Goal: Information Seeking & Learning: Learn about a topic

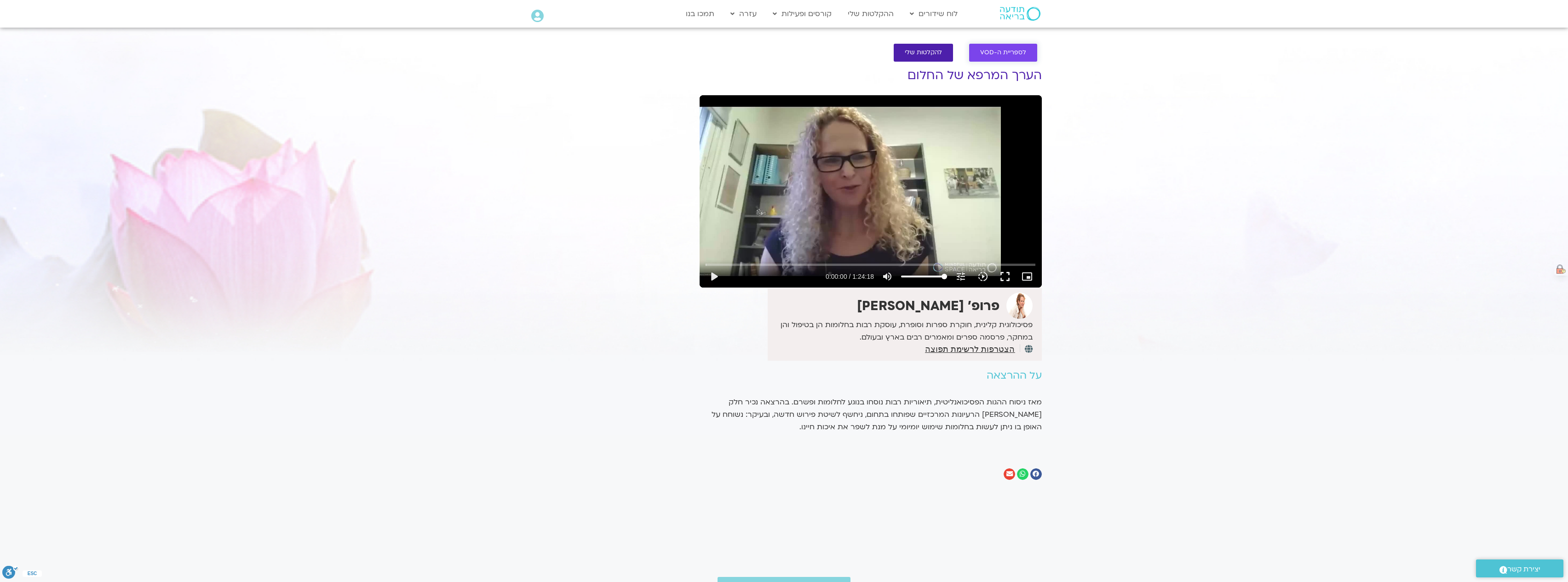
click at [1006, 56] on span "לספריית ה-VOD" at bounding box center [1003, 52] width 46 height 7
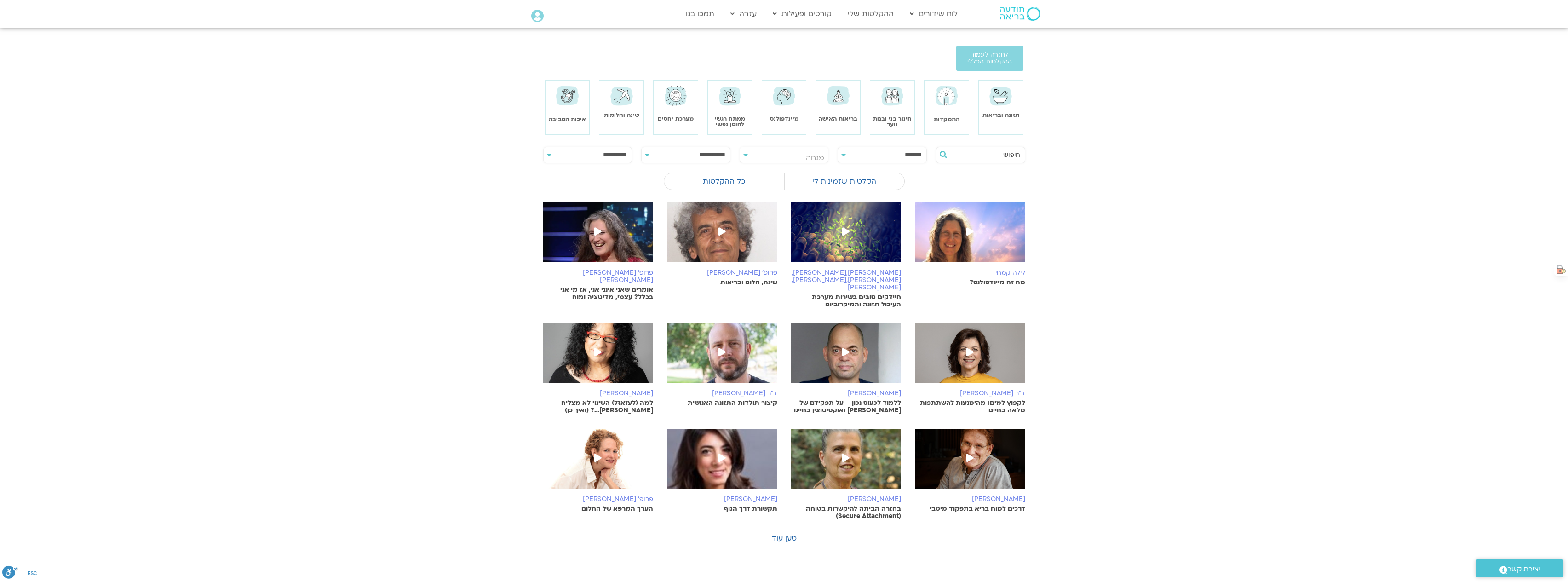
click at [811, 155] on span "מנחה" at bounding box center [815, 158] width 18 height 10
click at [807, 166] on input "search" at bounding box center [784, 170] width 84 height 16
type input "s"
drag, startPoint x: 814, startPoint y: 170, endPoint x: 818, endPoint y: 169, distance: 4.1
click at [818, 169] on input "ד""ר נועה אלבלדה" at bounding box center [784, 170] width 84 height 16
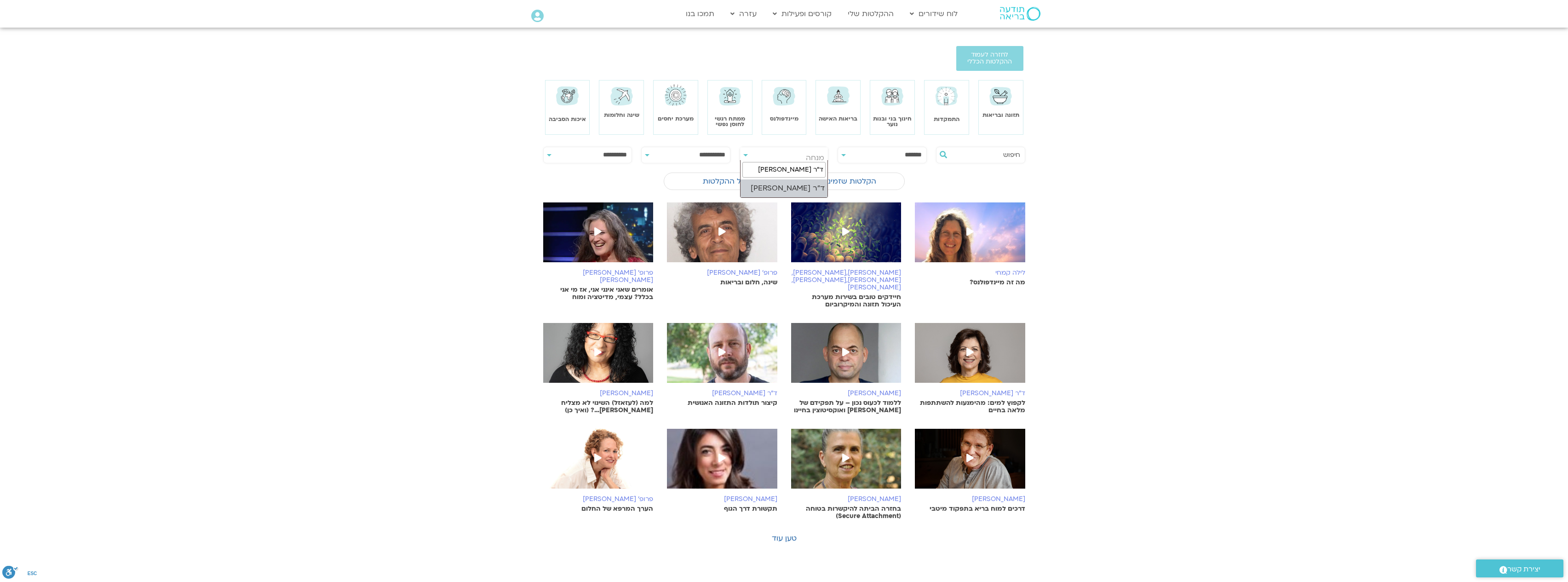
type input "ד"ר נועה אלבלדה"
select select "****"
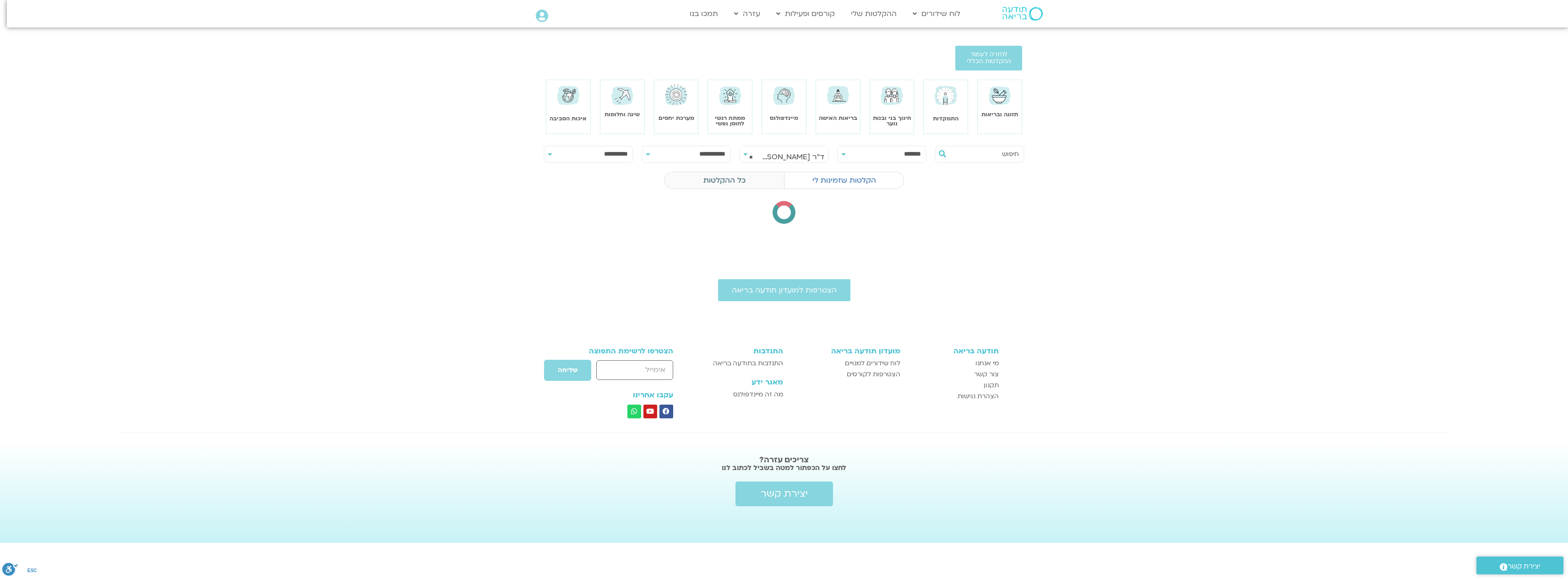
click at [732, 181] on label "כל ההקלטות" at bounding box center [724, 180] width 119 height 18
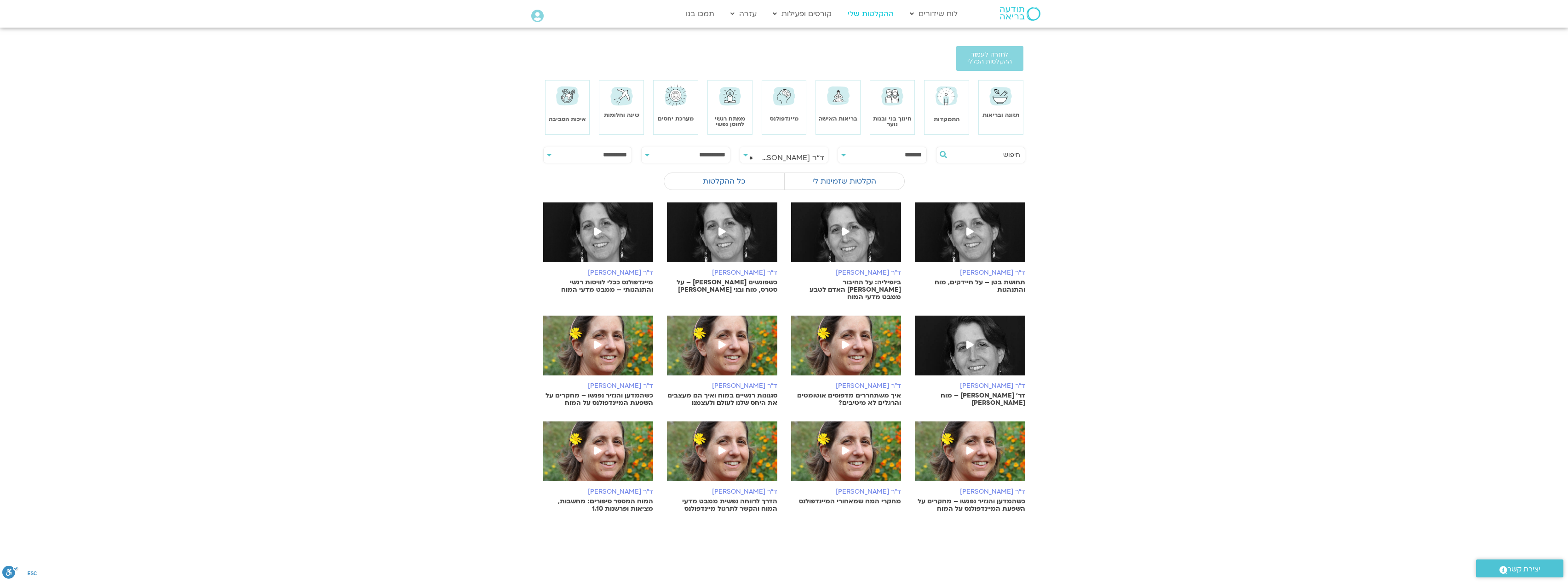
click at [868, 12] on link "ההקלטות שלי" at bounding box center [870, 13] width 55 height 18
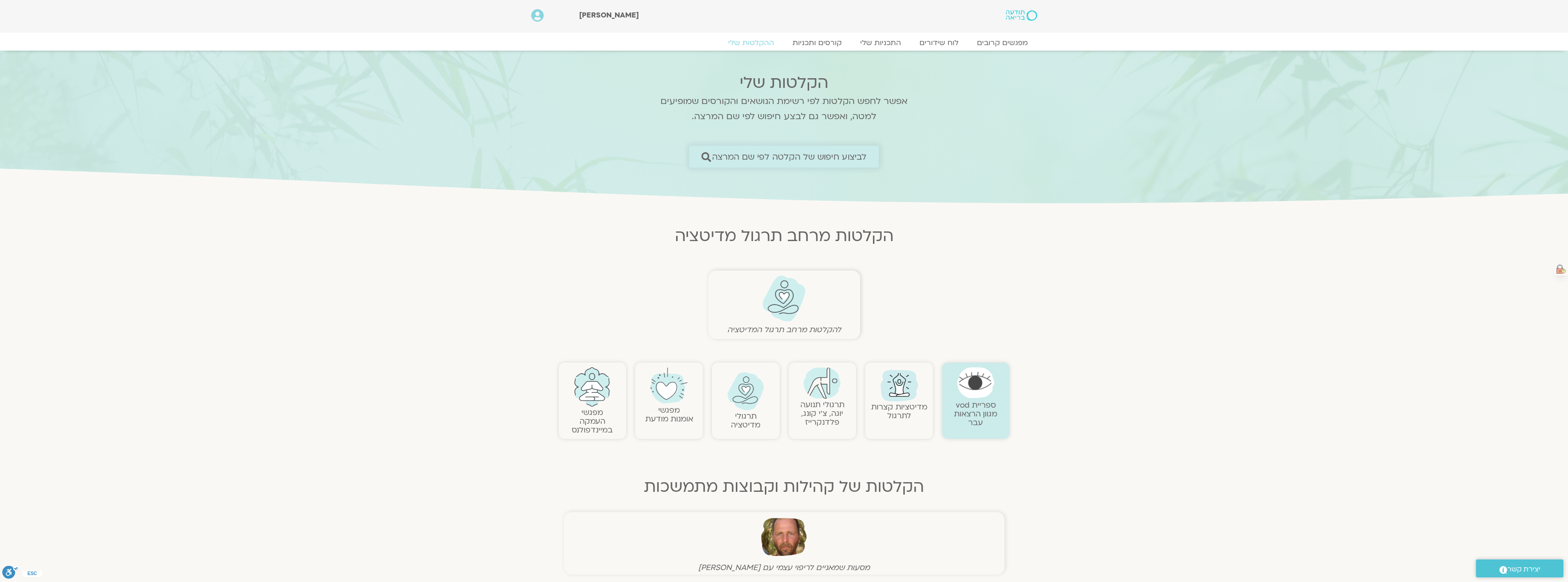
click at [848, 153] on span "לביצוע חיפוש של הקלטה לפי שם המרצה" at bounding box center [790, 157] width 155 height 10
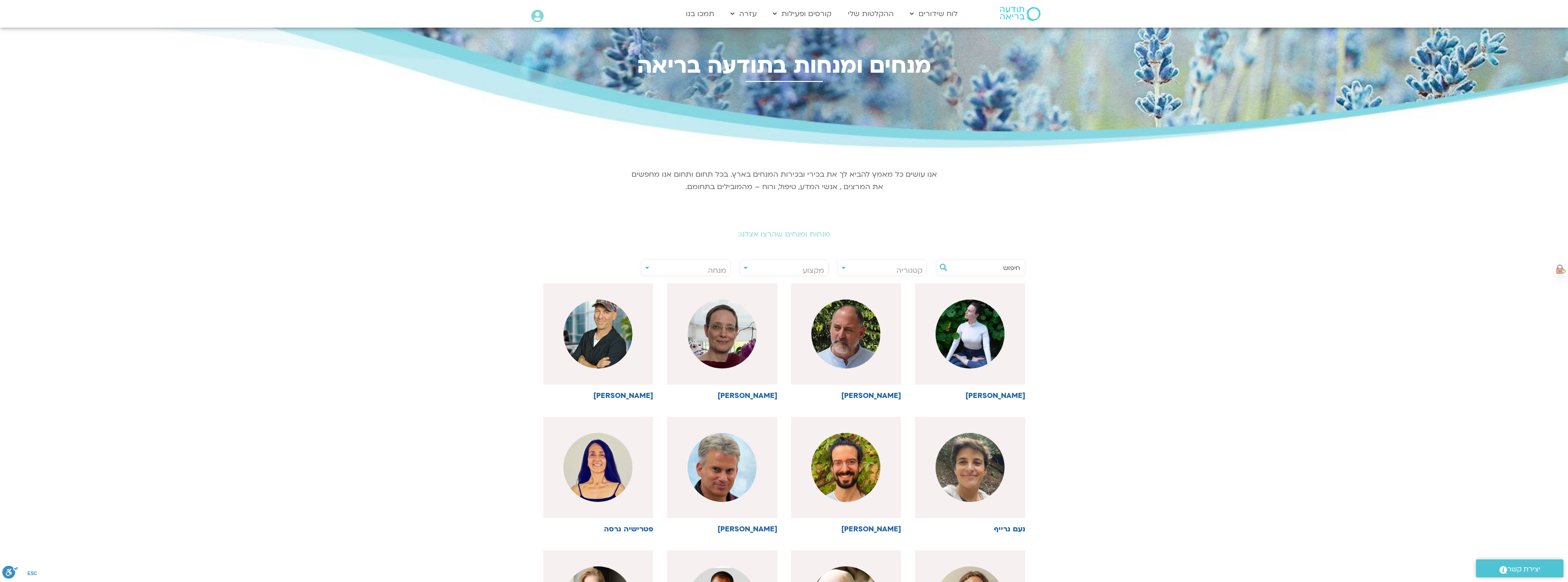
click at [646, 267] on div "**********" at bounding box center [686, 267] width 89 height 17
click at [704, 269] on span "מנחה" at bounding box center [686, 270] width 88 height 21
type input "ד"ר נועה"
select select "****"
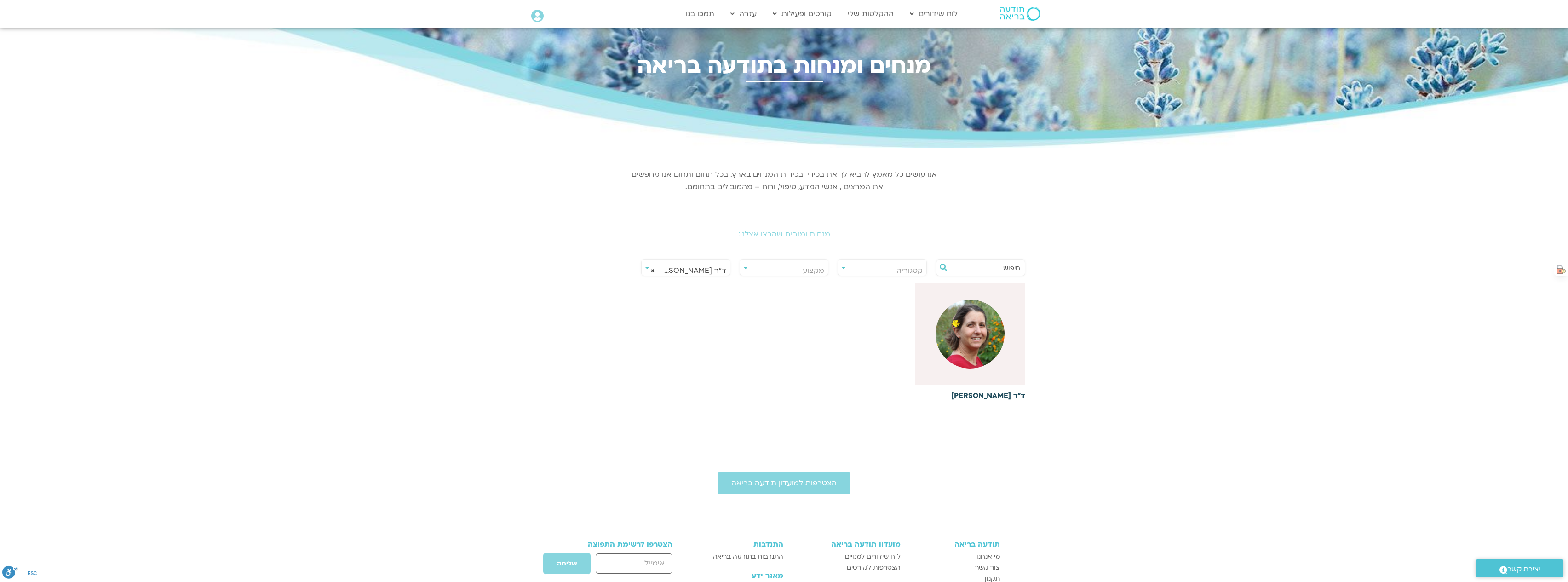
click at [995, 328] on img at bounding box center [970, 334] width 69 height 69
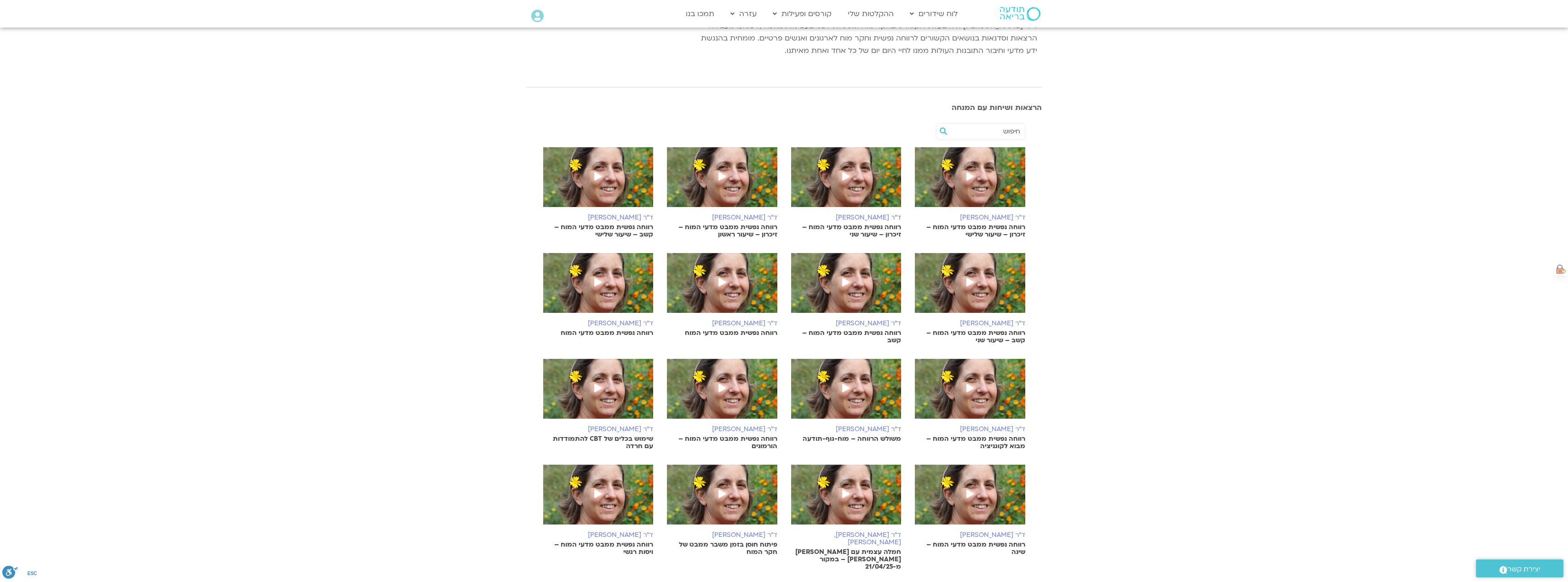
scroll to position [138, 0]
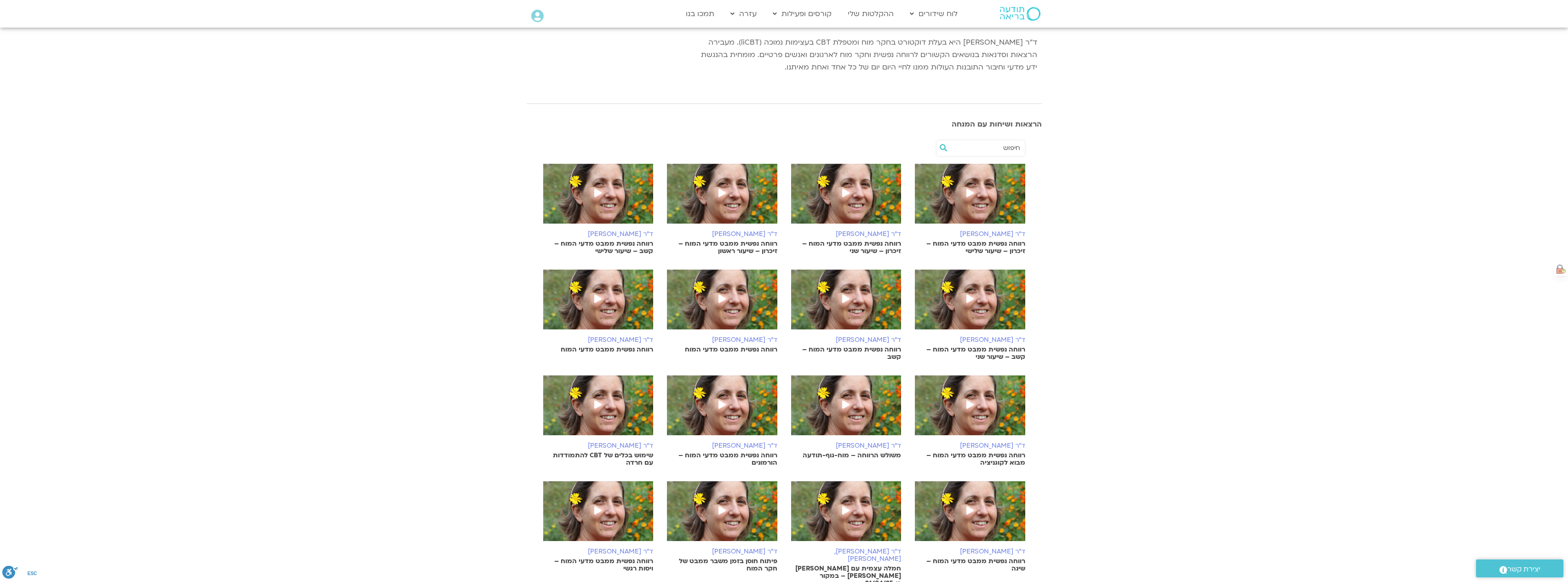
click at [968, 201] on span at bounding box center [970, 193] width 17 height 17
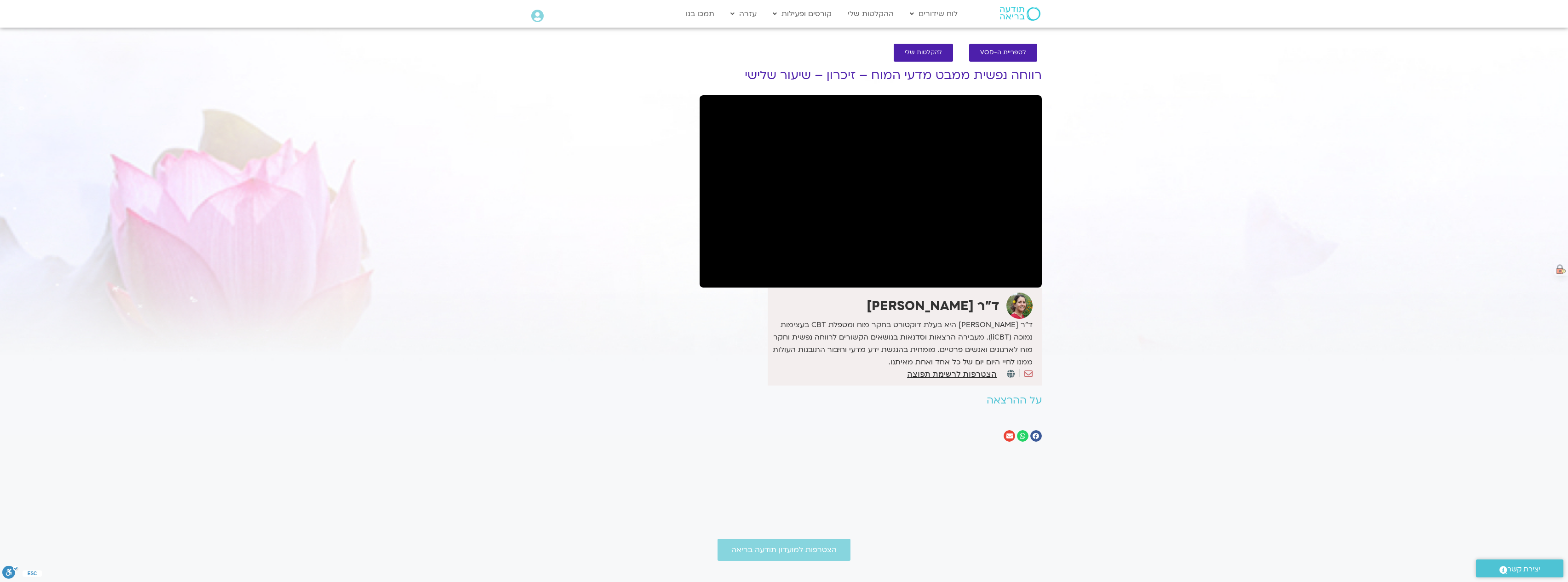
click at [1434, 263] on section "לספריית ה-VOD להקלטות שלי רווחה נפשית ממבט מדעי המוח – זיכרון – שיעור שלישי ד"ר…" at bounding box center [784, 245] width 1568 height 421
drag, startPoint x: 1041, startPoint y: 75, endPoint x: 746, endPoint y: 79, distance: 295.0
click at [745, 79] on h1 "רווחה נפשית ממבט מדעי המוח – זיכרון – שיעור שלישי" at bounding box center [870, 75] width 342 height 14
copy h1 "רווחה נפשית ממבט מדעי המוח – זיכרון – שיעור שלישי"
